Goal: Navigation & Orientation: Find specific page/section

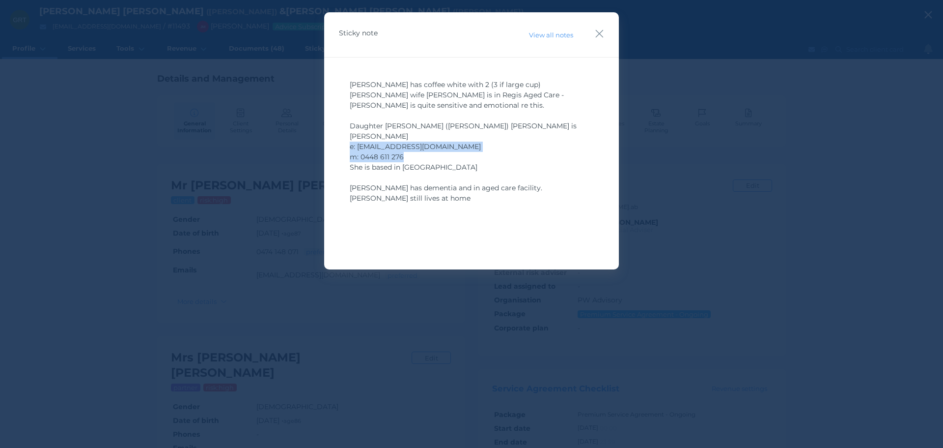
drag, startPoint x: 602, startPoint y: 35, endPoint x: 726, endPoint y: 55, distance: 125.8
click at [602, 35] on icon "button" at bounding box center [600, 34] width 8 height 8
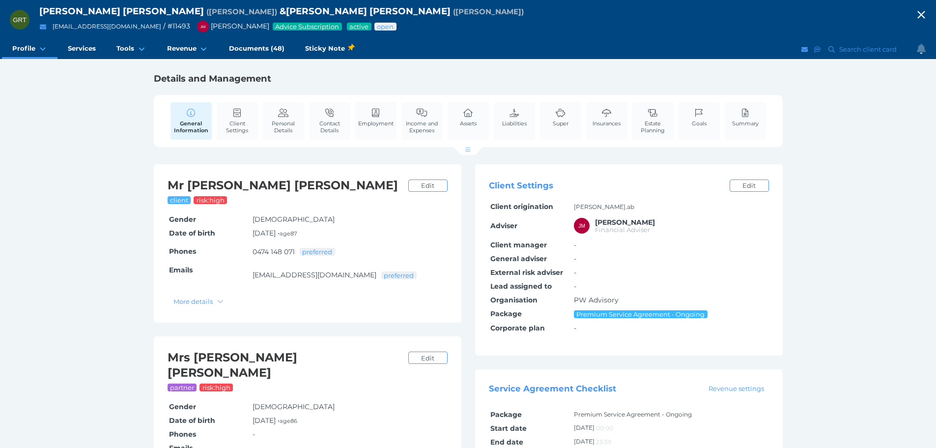
click at [924, 17] on icon "button" at bounding box center [921, 14] width 12 height 15
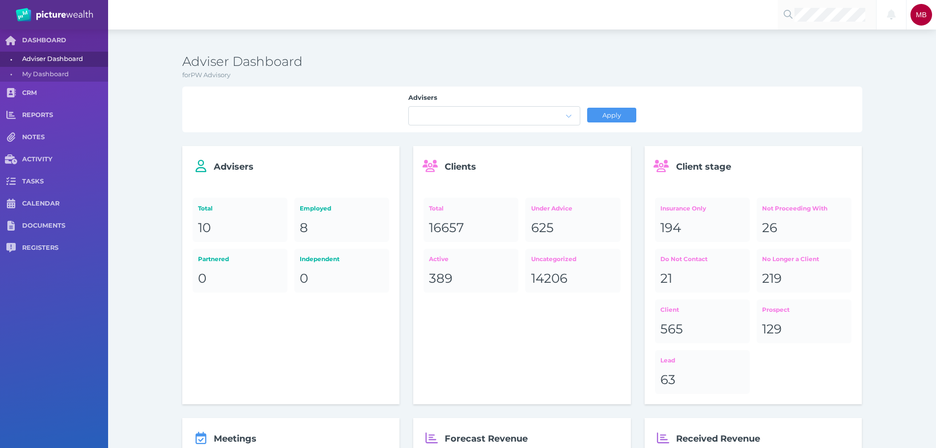
click at [792, 16] on div at bounding box center [786, 15] width 17 height 12
click at [815, 42] on span "[PERSON_NAME]" at bounding box center [821, 37] width 58 height 9
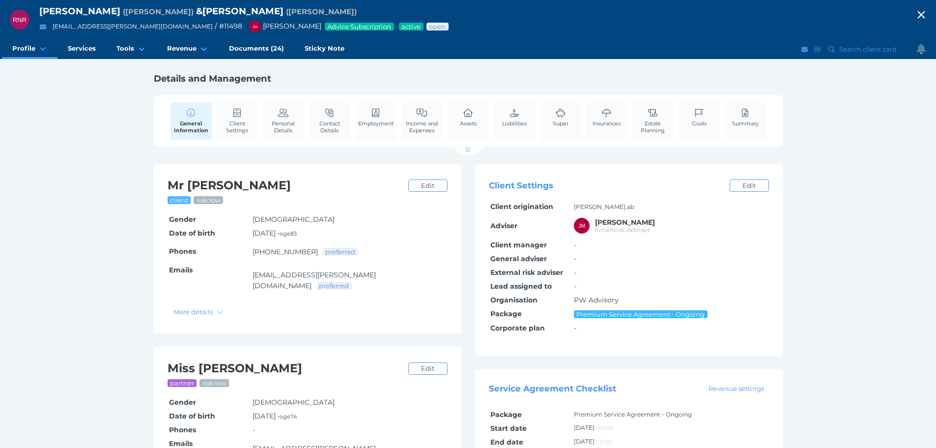
click at [335, 124] on span "Contact Details" at bounding box center [329, 127] width 36 height 14
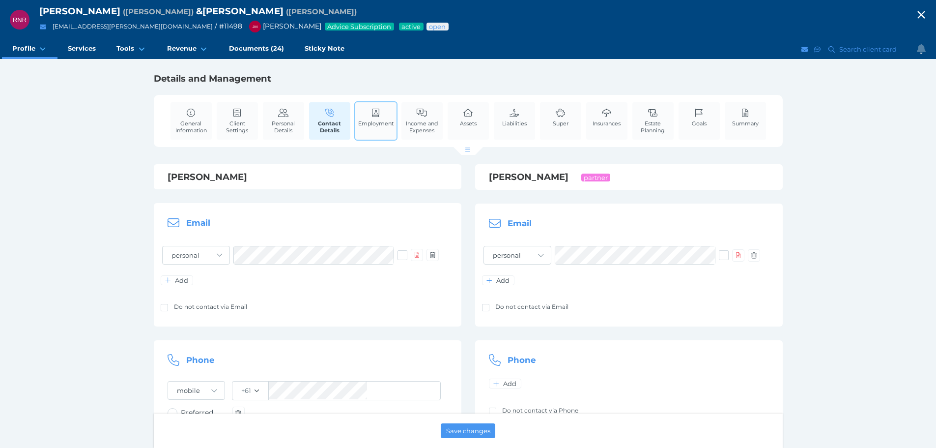
click at [378, 122] on span "Employment" at bounding box center [375, 123] width 35 height 7
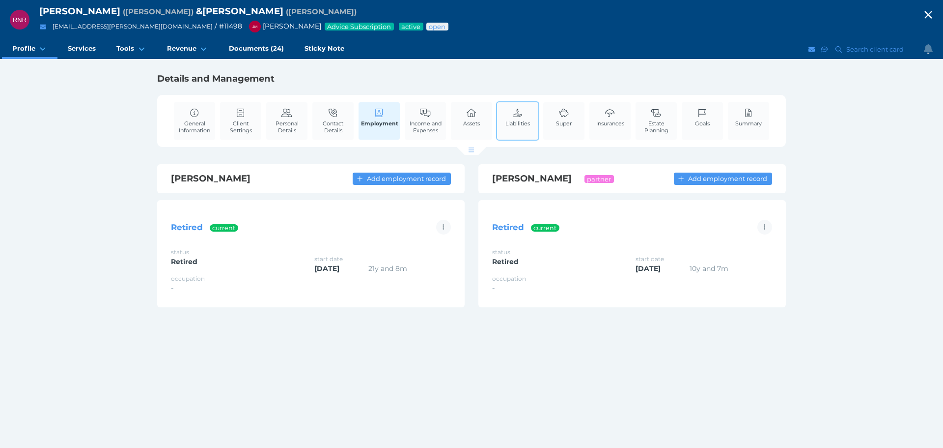
click at [419, 108] on link "Income and Expenses" at bounding box center [425, 120] width 41 height 37
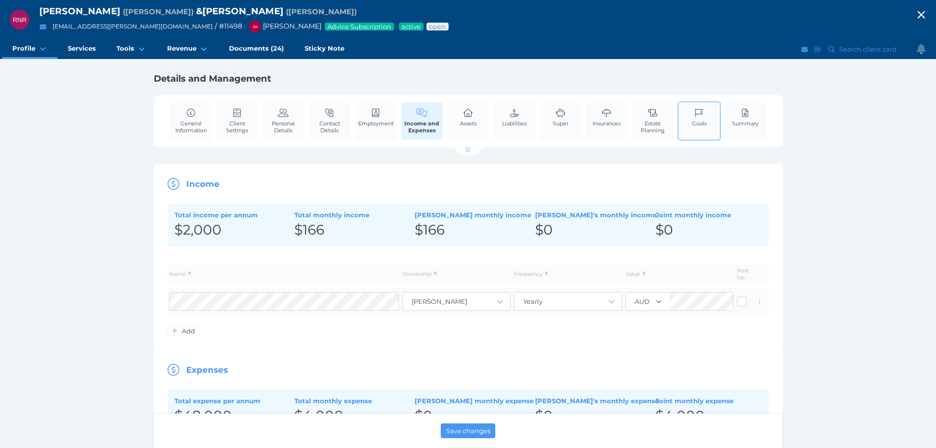
click at [704, 125] on span "Goals" at bounding box center [699, 123] width 15 height 7
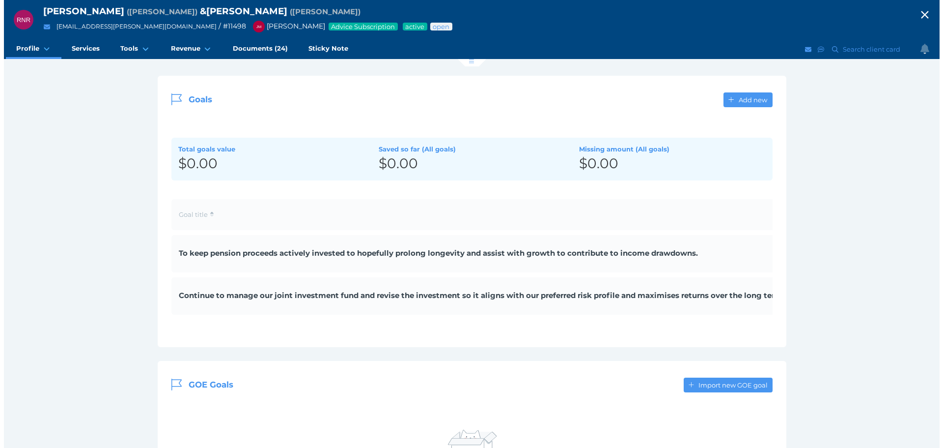
scroll to position [98, 0]
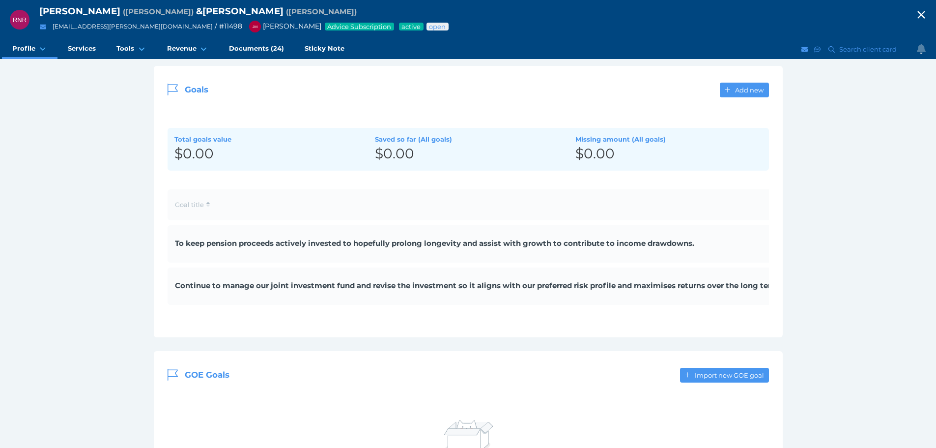
click at [303, 245] on span "To keep pension proceeds actively invested to hopefully prolong longevity and a…" at bounding box center [477, 243] width 604 height 11
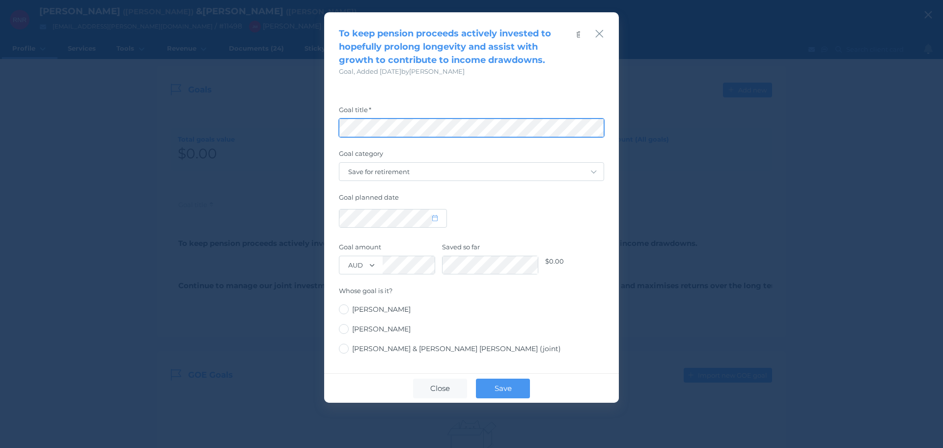
scroll to position [0, 181]
click at [707, 130] on div "To keep pension proceeds actively invested to hopefully prolong longevity and a…" at bounding box center [471, 224] width 943 height 448
click at [594, 32] on div "To keep pension proceeds actively invested to hopefully prolong longevity and a…" at bounding box center [471, 44] width 295 height 64
click at [601, 31] on icon "button" at bounding box center [599, 34] width 9 height 12
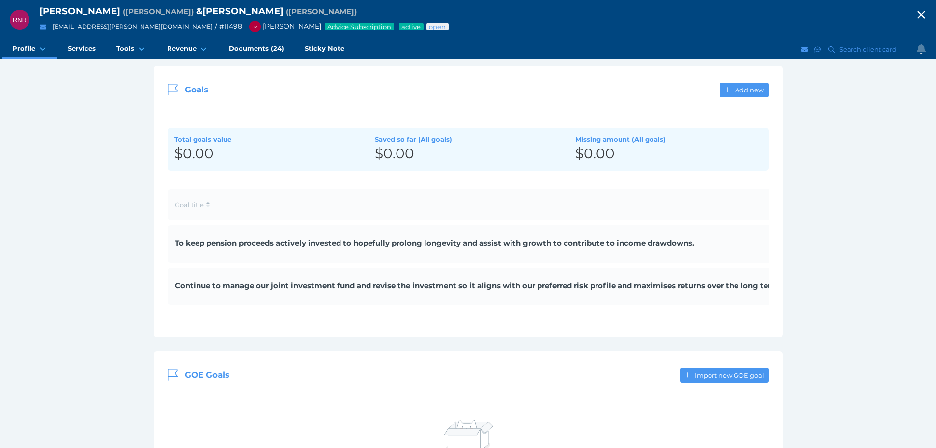
click at [321, 284] on span "Continue to manage our joint investment fund and revise the investment so it al…" at bounding box center [477, 285] width 604 height 11
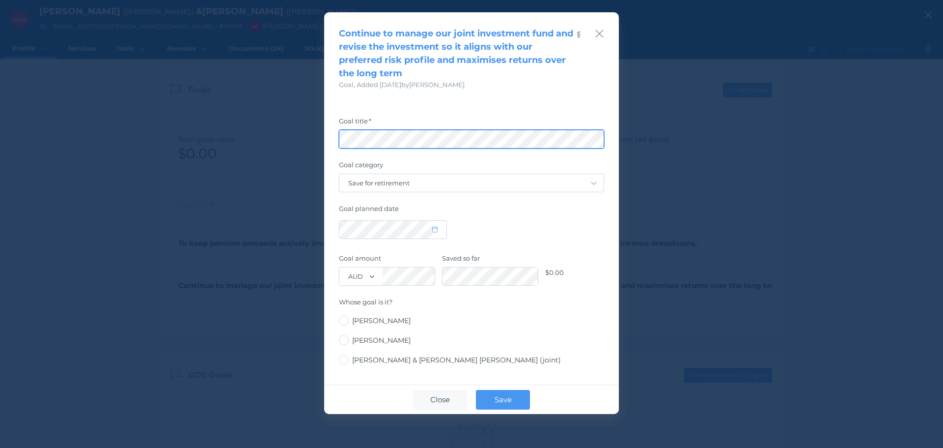
scroll to position [0, 255]
click at [899, 163] on div "Continue to manage our joint investment fund and revise the investment so it al…" at bounding box center [471, 224] width 943 height 448
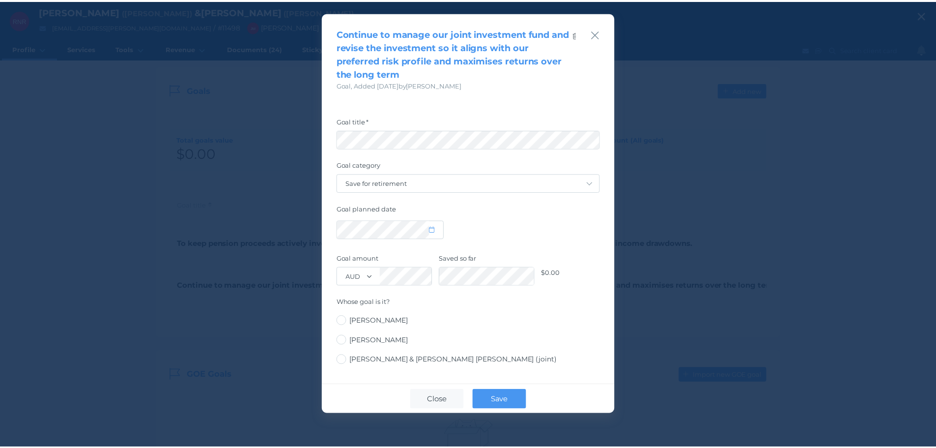
scroll to position [0, 0]
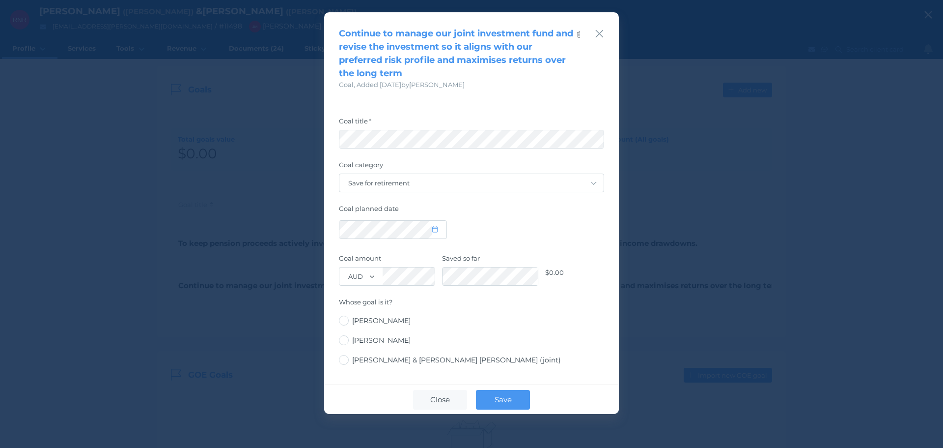
click at [600, 32] on icon "button" at bounding box center [599, 34] width 9 height 12
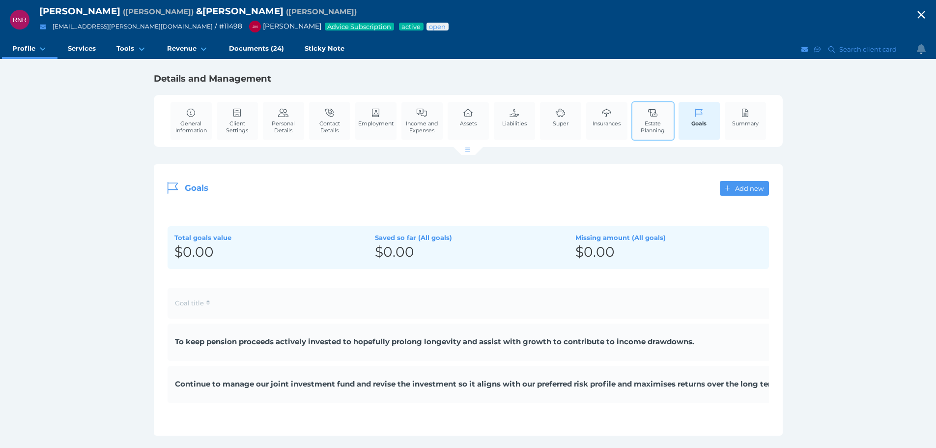
drag, startPoint x: 641, startPoint y: 130, endPoint x: 681, endPoint y: 159, distance: 49.6
click at [641, 131] on span "Estate Planning" at bounding box center [653, 127] width 36 height 14
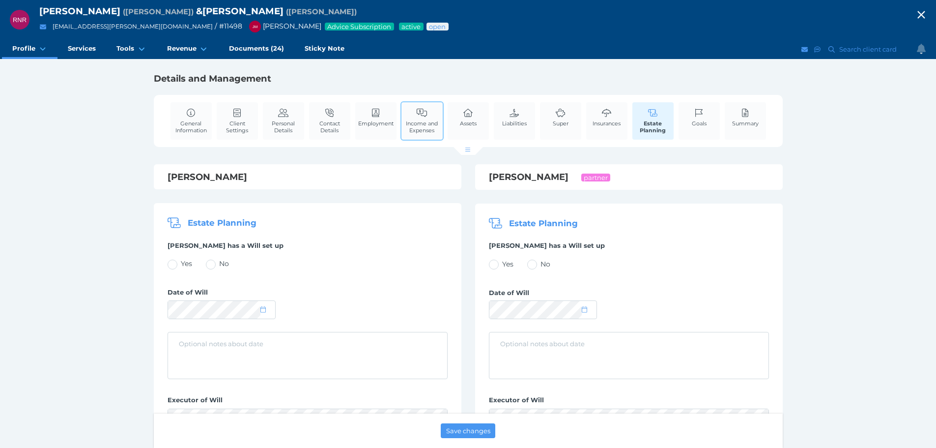
click at [417, 114] on icon at bounding box center [422, 113] width 11 height 9
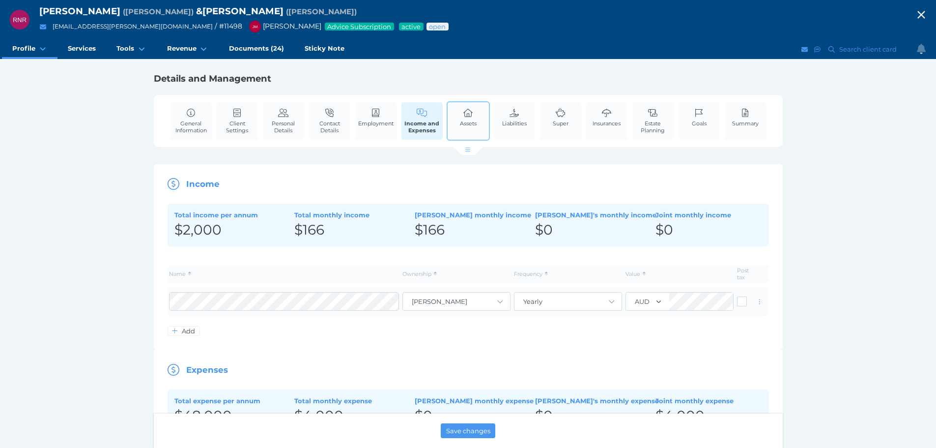
click at [475, 127] on link "Assets" at bounding box center [468, 117] width 22 height 30
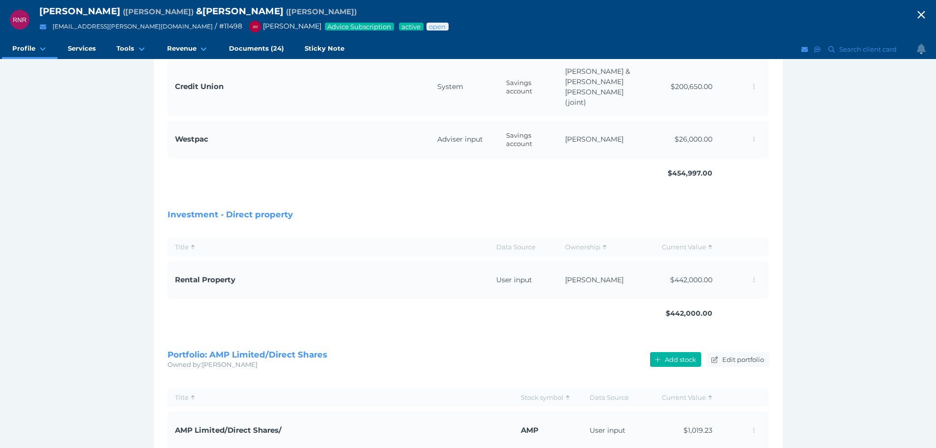
scroll to position [673, 0]
